Goal: Information Seeking & Learning: Learn about a topic

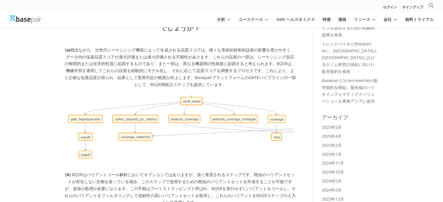
scroll to position [58, 0]
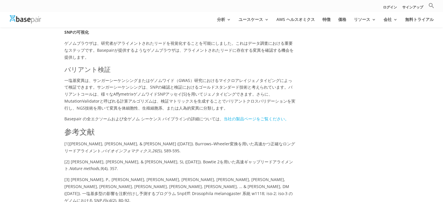
scroll to position [699, 0]
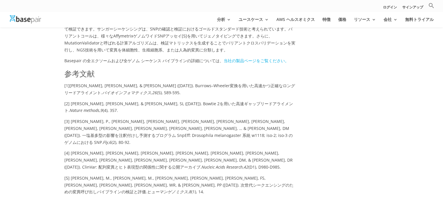
click at [245, 100] on p "[1] [PERSON_NAME], [PERSON_NAME], & [PERSON_NAME] ([DATE]). Burrows–Wheeler変換を用…" at bounding box center [179, 91] width 231 height 18
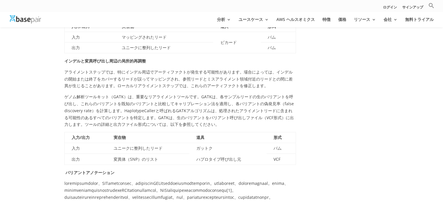
scroll to position [262, 0]
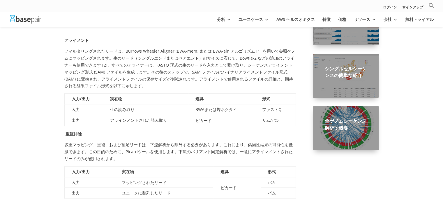
click at [350, 131] on h2 "全ゲノムシーケンス解析：概要" at bounding box center [346, 126] width 42 height 16
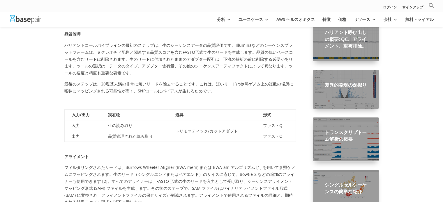
scroll to position [116, 0]
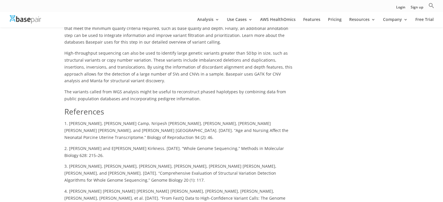
scroll to position [378, 0]
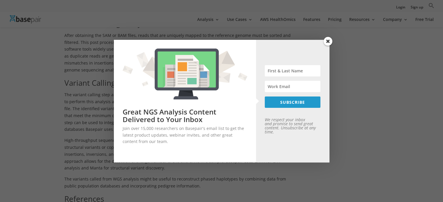
click at [326, 38] on span at bounding box center [327, 41] width 9 height 9
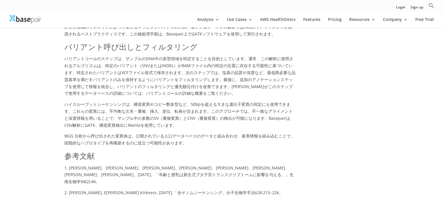
scroll to position [407, 0]
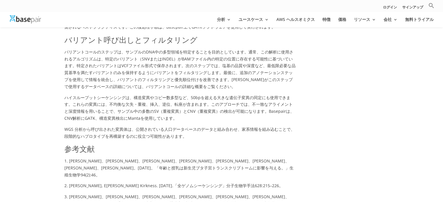
click at [259, 86] on p "バリアントコールのステップは、サンプルのDNA中の多型領域を特定することを目的としています。通常、この解析に使用されるアルゴリズムは、特定のバリアント（SNV…" at bounding box center [179, 72] width 231 height 46
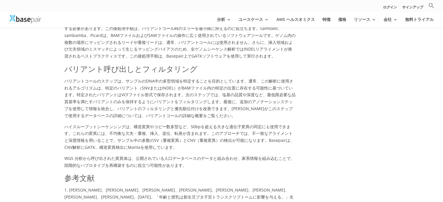
scroll to position [349, 0]
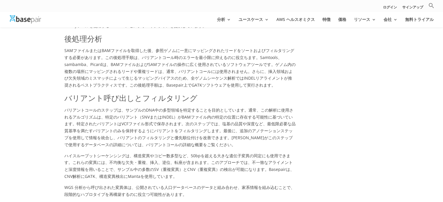
click at [210, 151] on p "バリアントコールのステップは、サンプルのDNA中の多型領域を特定することを目的としています。通常、この解析に使用されるアルゴリズムは、特定のバリアント（SNV…" at bounding box center [179, 130] width 231 height 46
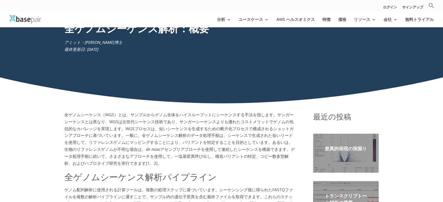
scroll to position [204, 0]
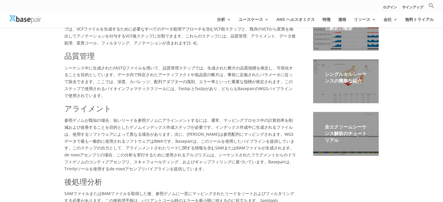
click at [331, 134] on font "全エクソームシーケンス解析のチュートリアル" at bounding box center [346, 134] width 42 height 20
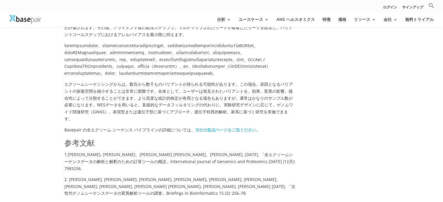
scroll to position [495, 0]
